Goal: Unclear

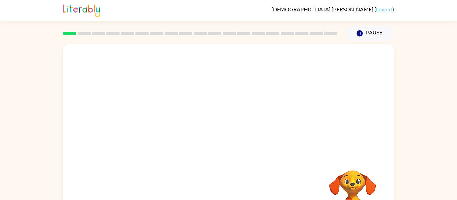
click at [204, 26] on div at bounding box center [200, 33] width 282 height 23
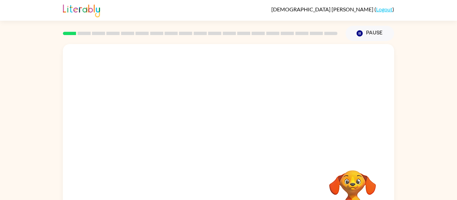
click at [204, 26] on div at bounding box center [200, 33] width 282 height 23
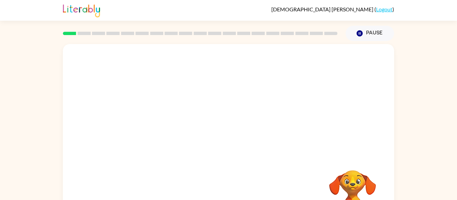
click at [204, 26] on div at bounding box center [200, 33] width 282 height 23
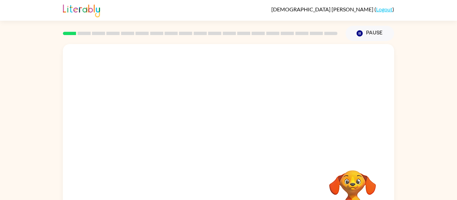
click at [204, 26] on div at bounding box center [200, 33] width 282 height 23
